Goal: Task Accomplishment & Management: Manage account settings

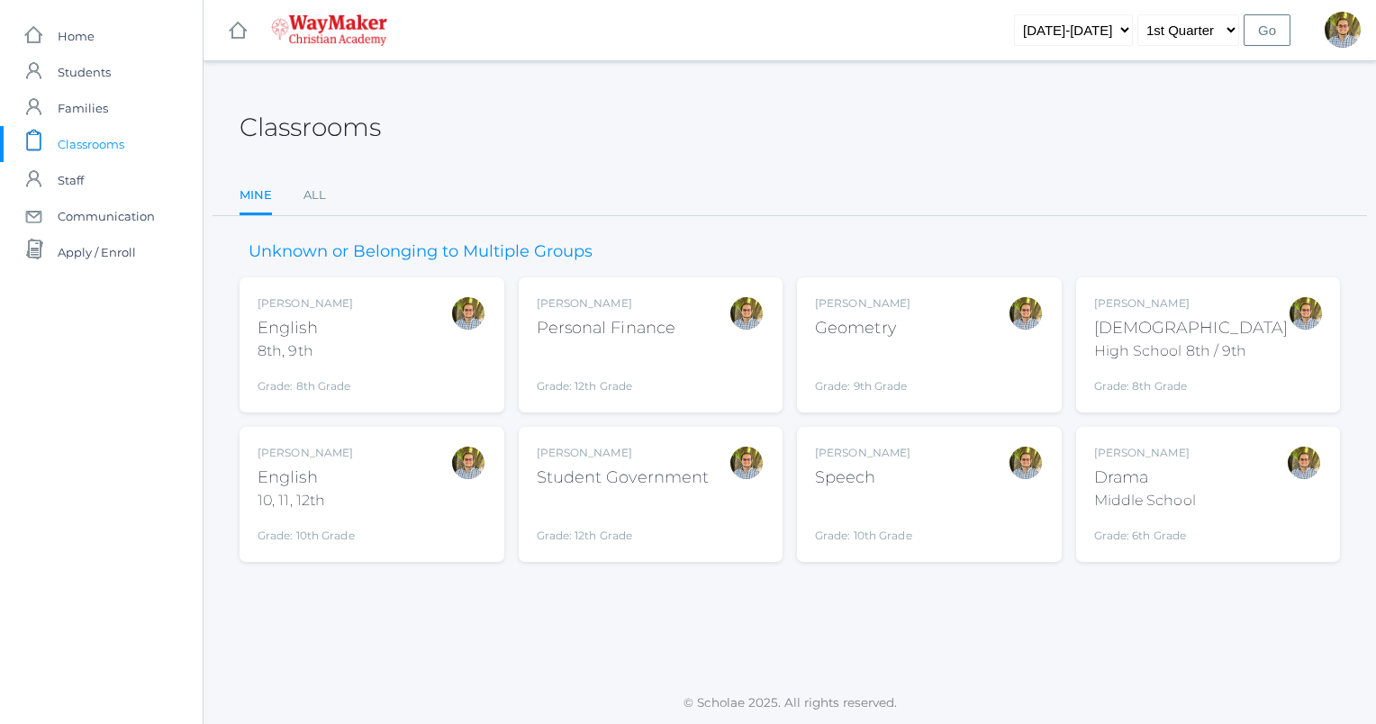
click at [1233, 483] on div "Kylen Braileanu Drama Middle School Grade: 6th Grade THEATER" at bounding box center [1208, 494] width 229 height 99
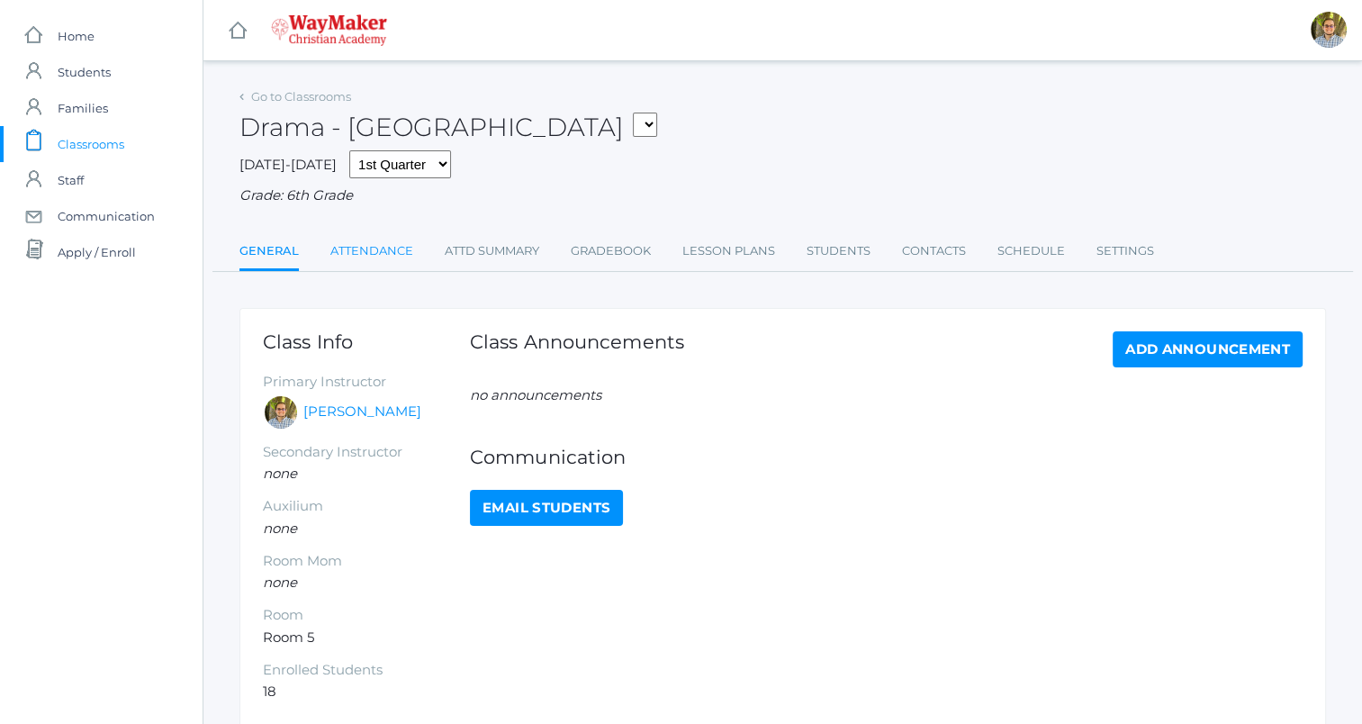
click at [360, 237] on link "Attendance" at bounding box center [371, 251] width 83 height 36
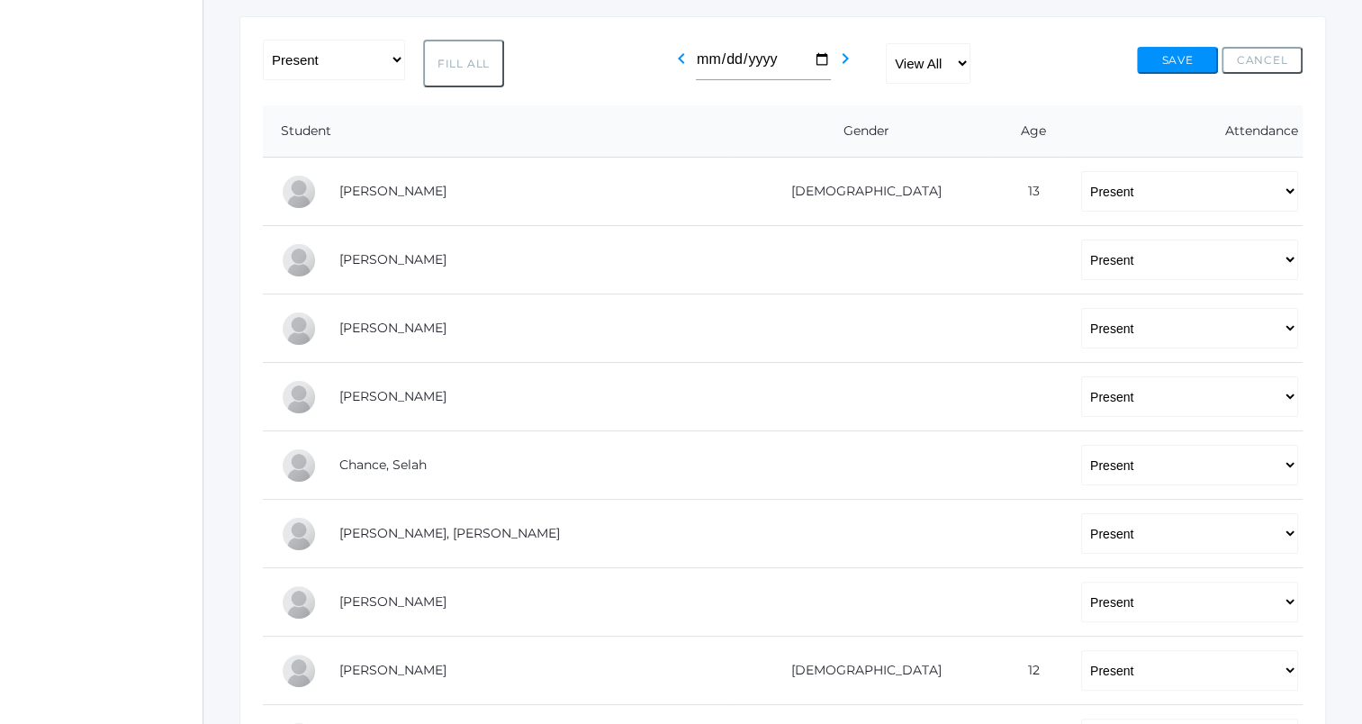
scroll to position [288, 0]
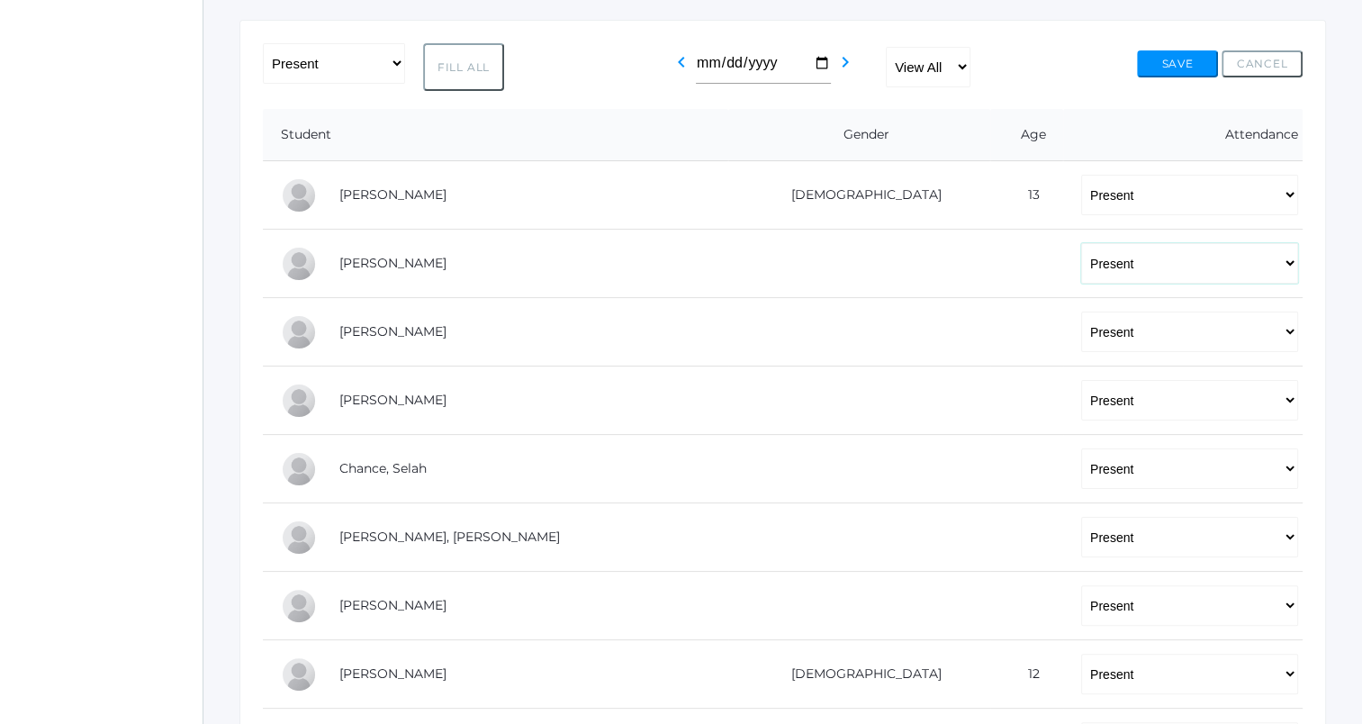
click at [1142, 277] on select "-- Present Tardy Excused Tardy Unexcused Absent Excused Absent Unexcused" at bounding box center [1189, 263] width 217 height 41
select select "AE"
click at [1081, 243] on select "-- Present Tardy Excused Tardy Unexcused Absent Excused Absent Unexcused" at bounding box center [1189, 263] width 217 height 41
click at [1185, 50] on button "Save" at bounding box center [1177, 63] width 81 height 27
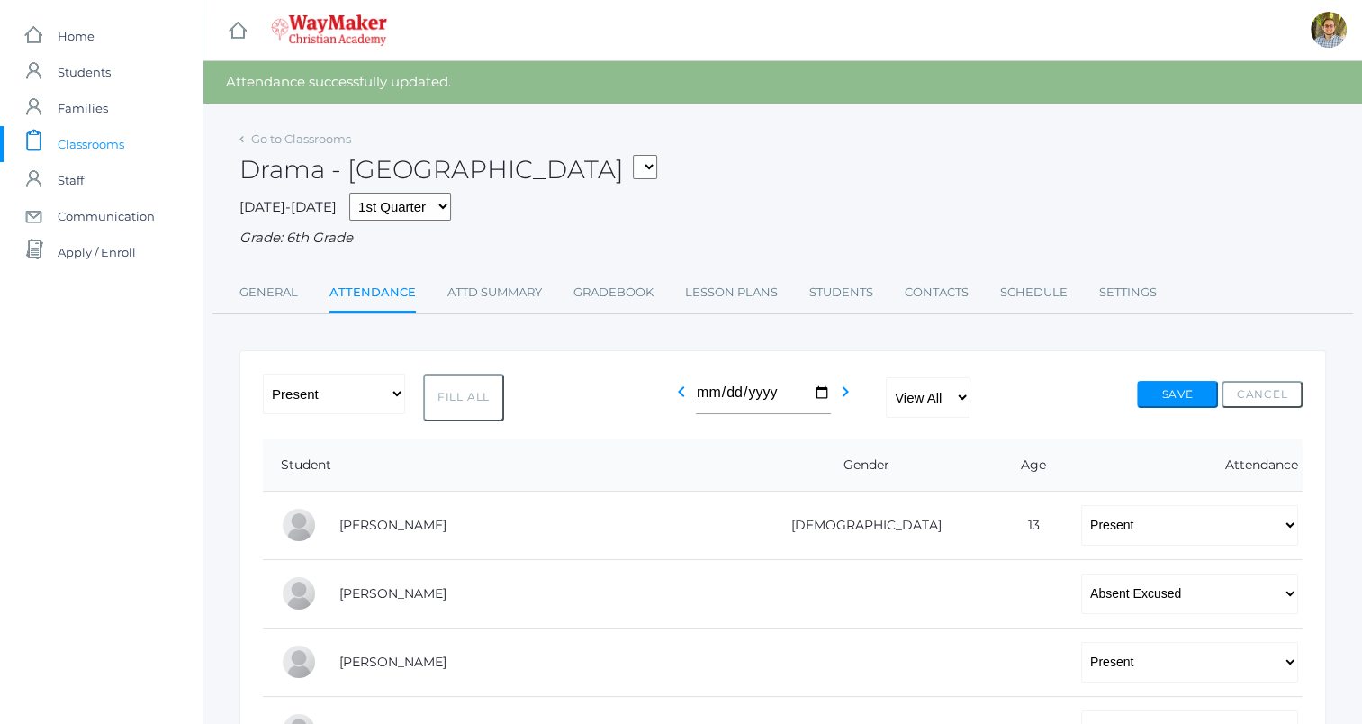
click at [97, 134] on span "Classrooms" at bounding box center [91, 144] width 67 height 36
